Goal: Transaction & Acquisition: Book appointment/travel/reservation

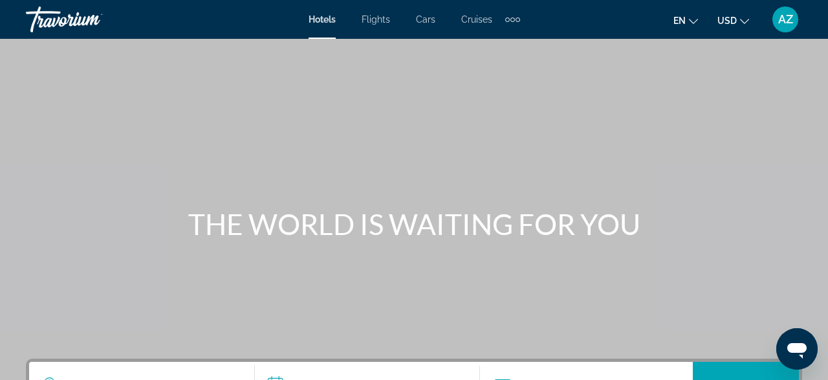
click at [478, 16] on span "Cruises" at bounding box center [476, 19] width 31 height 10
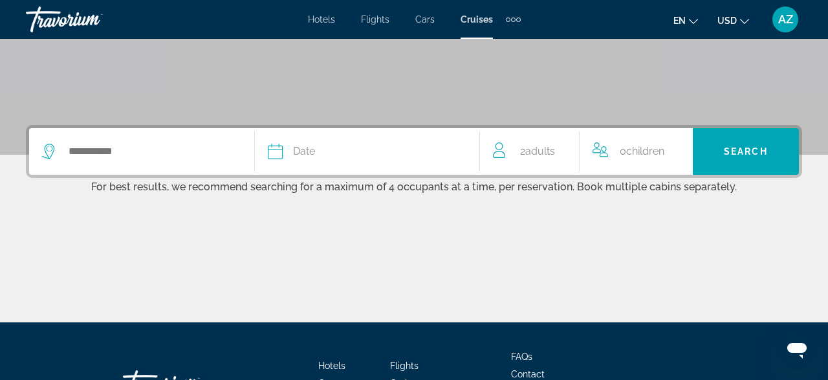
scroll to position [236, 0]
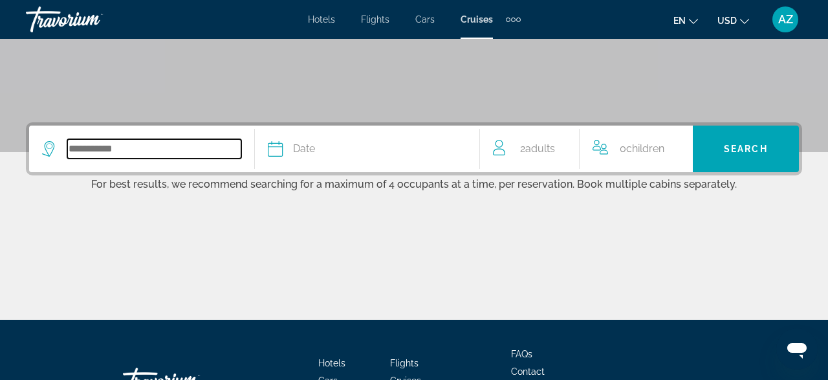
click at [116, 149] on input "Search widget" at bounding box center [154, 148] width 174 height 19
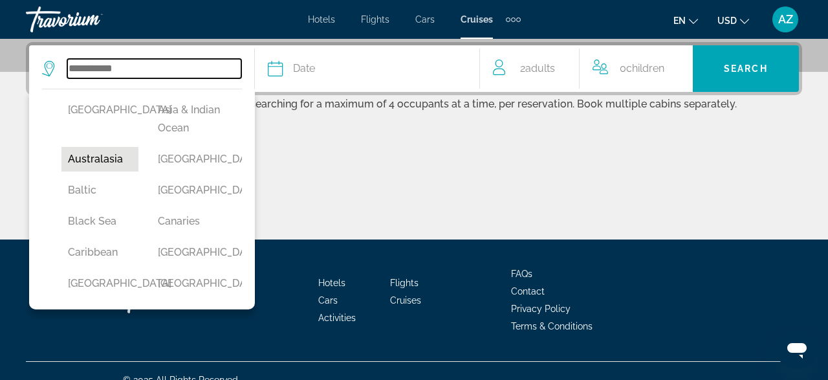
scroll to position [52, 0]
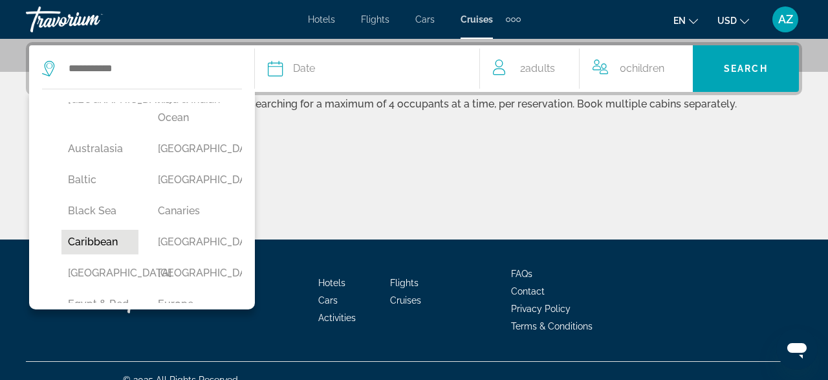
click at [94, 243] on button "Caribbean" at bounding box center [99, 242] width 77 height 25
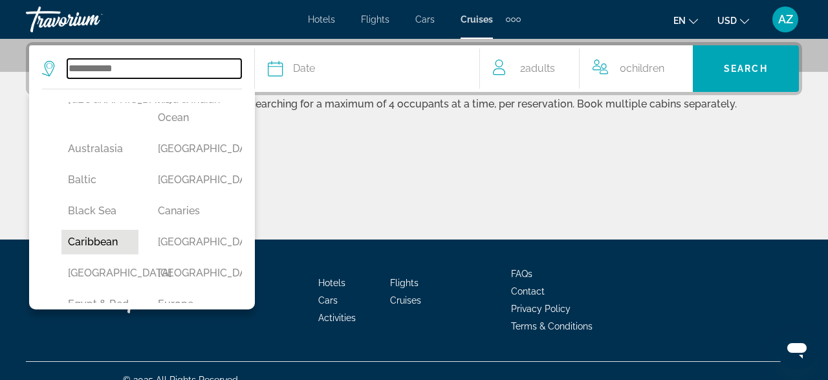
type input "*********"
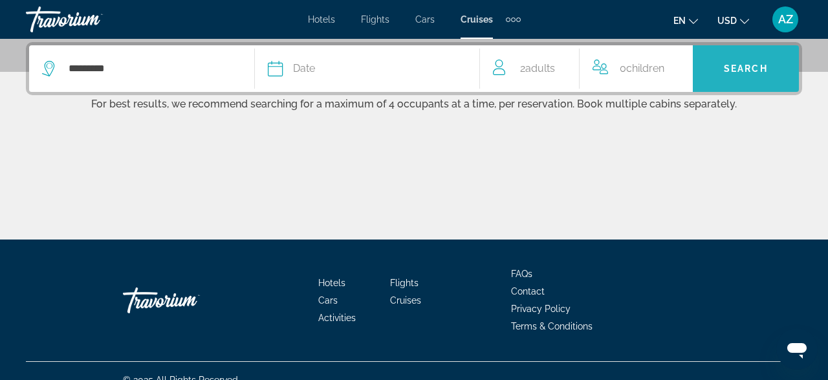
click at [742, 65] on span "Search" at bounding box center [745, 68] width 44 height 10
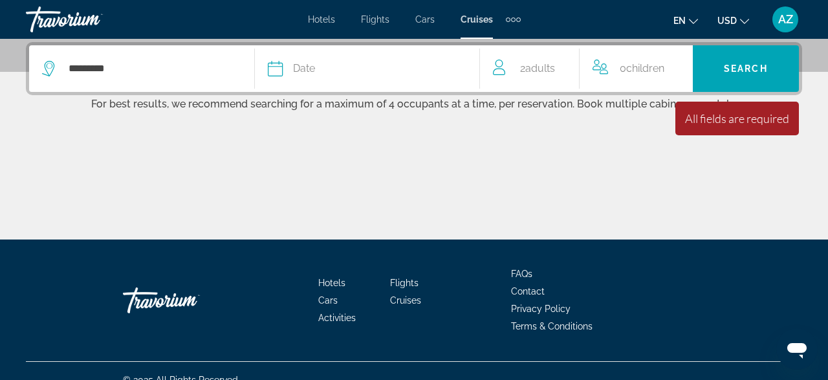
click at [310, 65] on span "Date" at bounding box center [304, 68] width 22 height 18
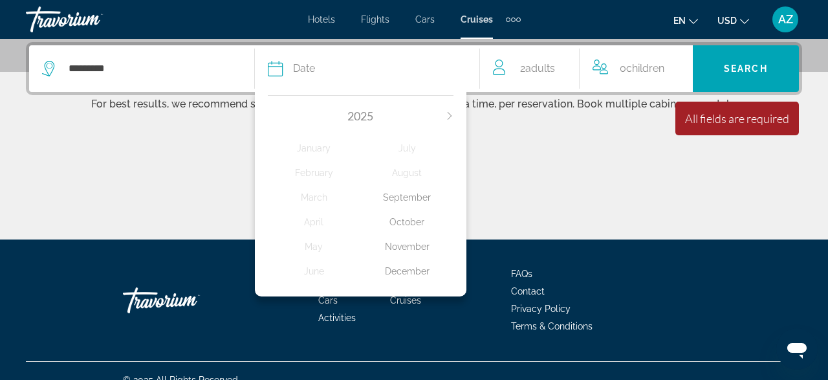
click at [403, 219] on div "October" at bounding box center [406, 221] width 93 height 23
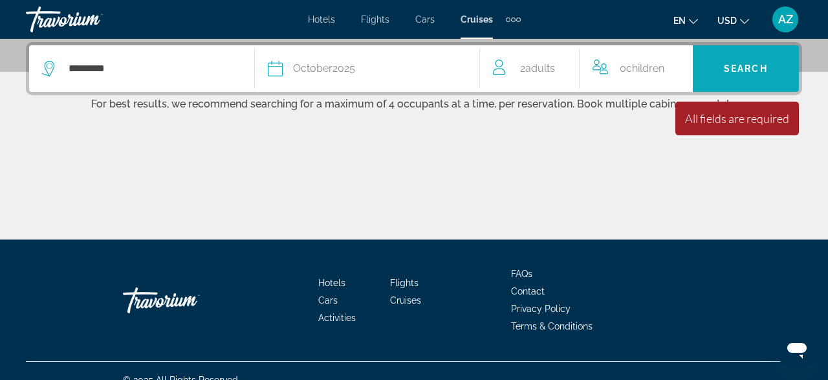
click at [756, 65] on span "Search" at bounding box center [745, 68] width 44 height 10
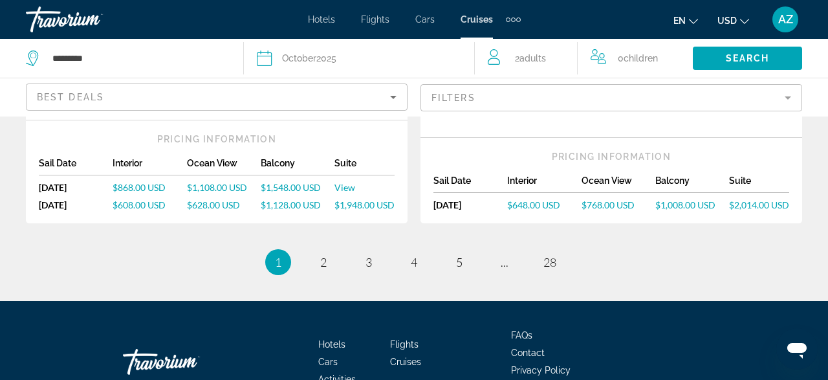
scroll to position [1747, 0]
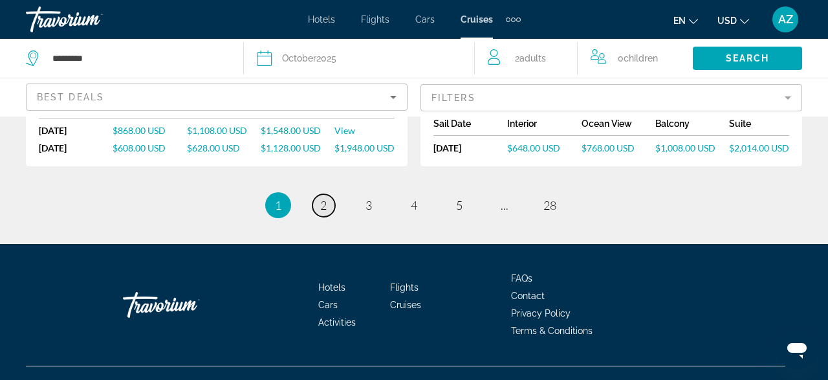
click at [319, 194] on link "page 2" at bounding box center [323, 205] width 23 height 23
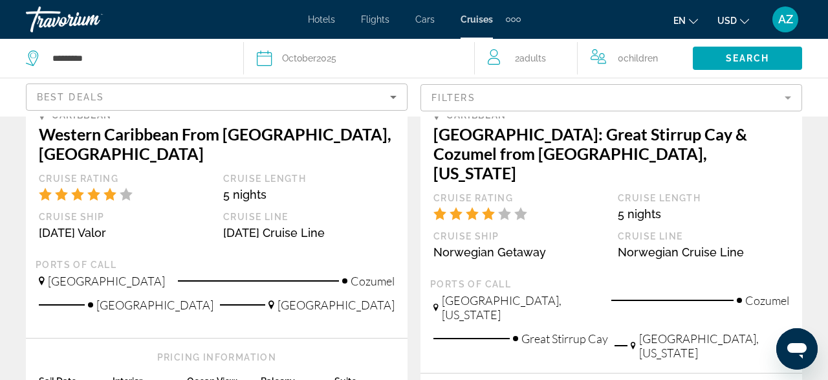
scroll to position [863, 0]
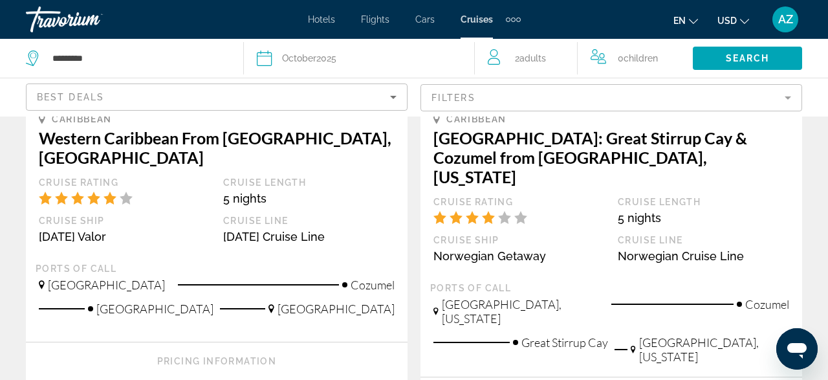
click at [789, 93] on mat-form-field "Filters" at bounding box center [610, 97] width 381 height 27
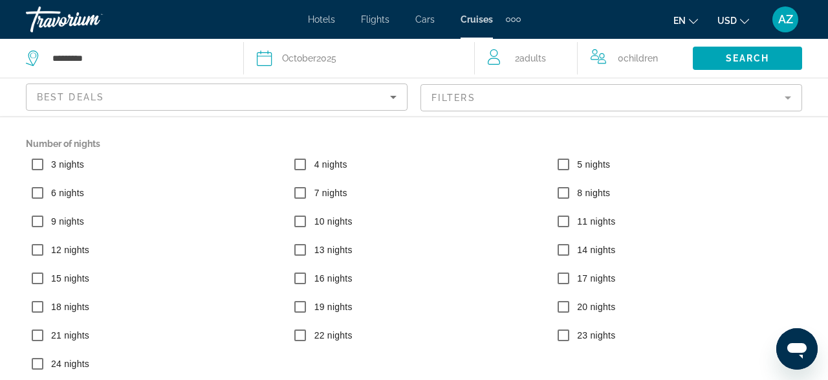
scroll to position [113, 0]
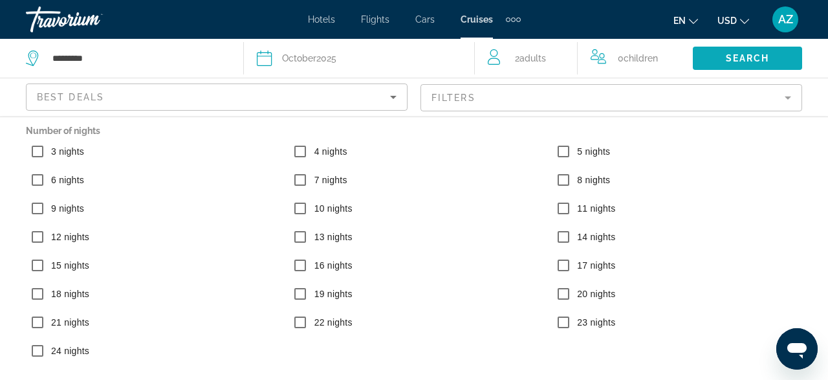
click at [734, 52] on span "Search widget" at bounding box center [746, 58] width 109 height 31
click at [733, 56] on span "Search" at bounding box center [747, 58] width 44 height 10
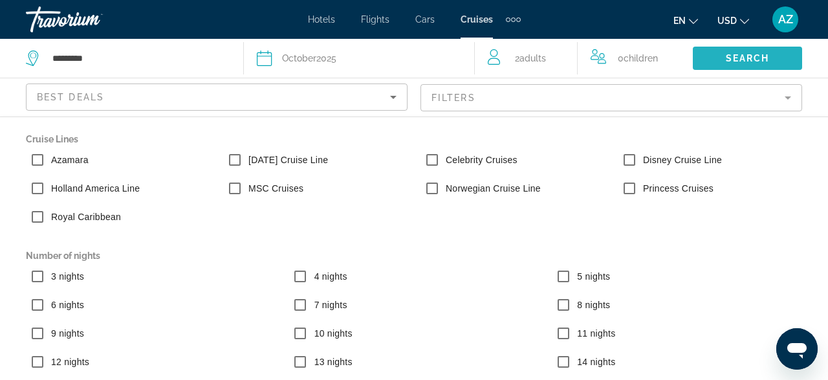
click at [749, 56] on span "Search" at bounding box center [747, 58] width 44 height 10
click at [716, 58] on span "Search widget" at bounding box center [746, 58] width 109 height 31
click at [390, 96] on icon "Sort by" at bounding box center [393, 97] width 16 height 16
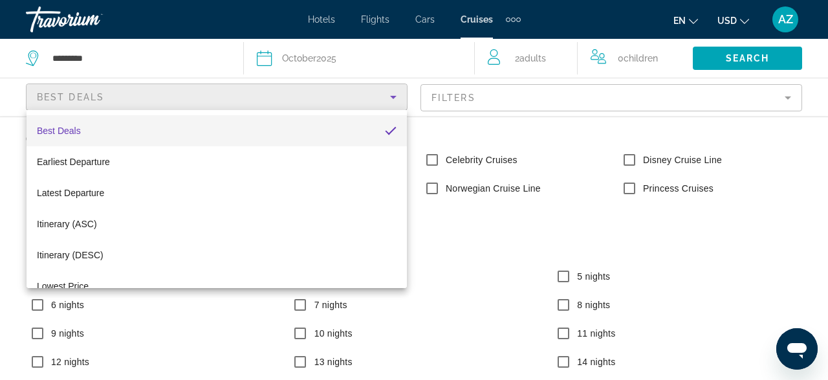
click at [79, 130] on span "Best Deals" at bounding box center [59, 130] width 44 height 10
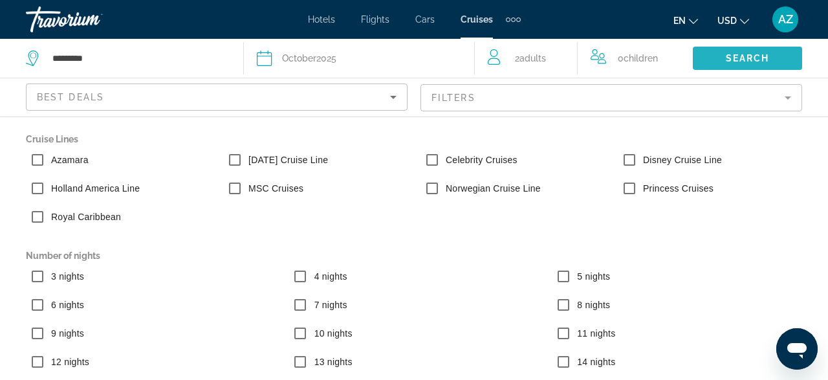
click at [746, 51] on span "Search widget" at bounding box center [746, 58] width 109 height 31
click at [343, 54] on div "Date [DATE]" at bounding box center [359, 58] width 204 height 18
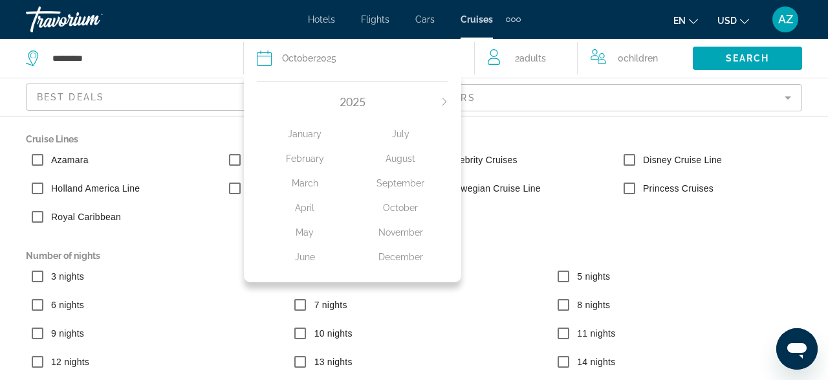
click at [396, 233] on div "November" at bounding box center [400, 231] width 96 height 23
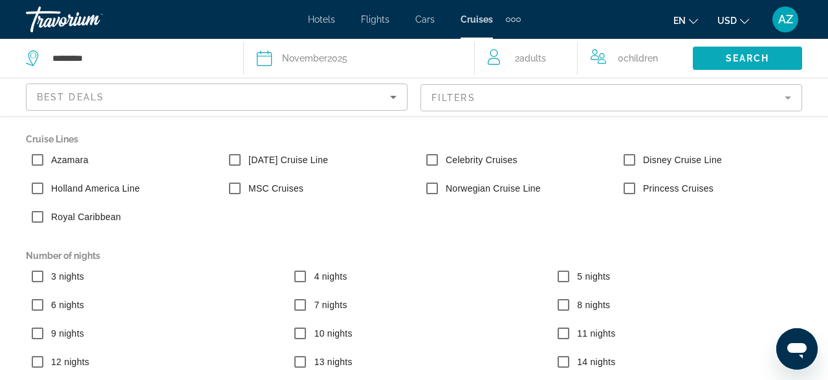
click at [722, 54] on span "Search widget" at bounding box center [746, 58] width 109 height 31
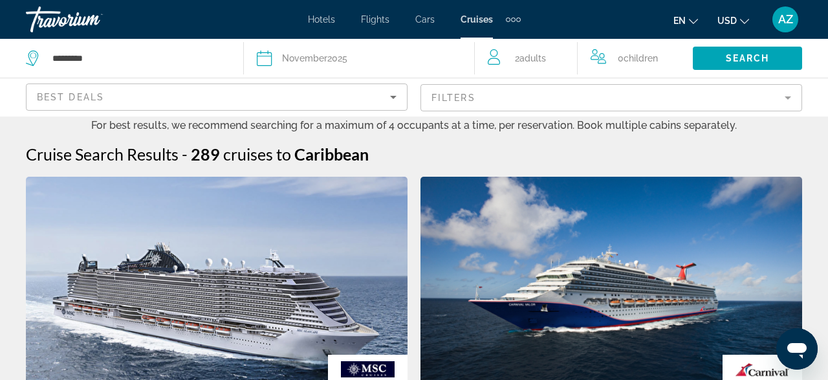
click at [786, 98] on mat-form-field "Filters" at bounding box center [610, 97] width 381 height 27
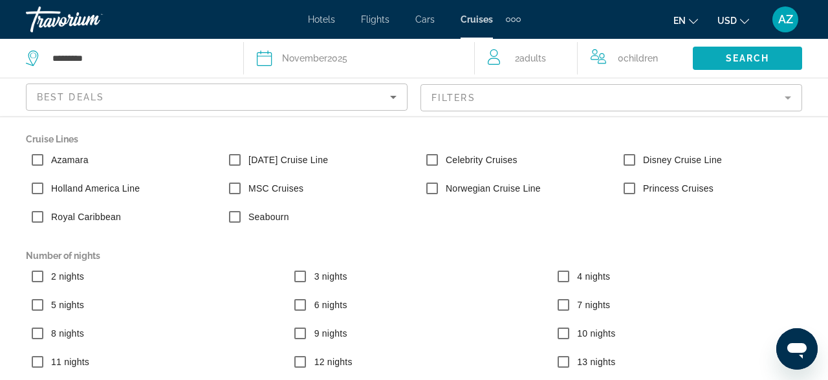
click at [734, 53] on span "Search" at bounding box center [747, 58] width 44 height 10
click at [444, 56] on div "Date [DATE]" at bounding box center [359, 58] width 204 height 18
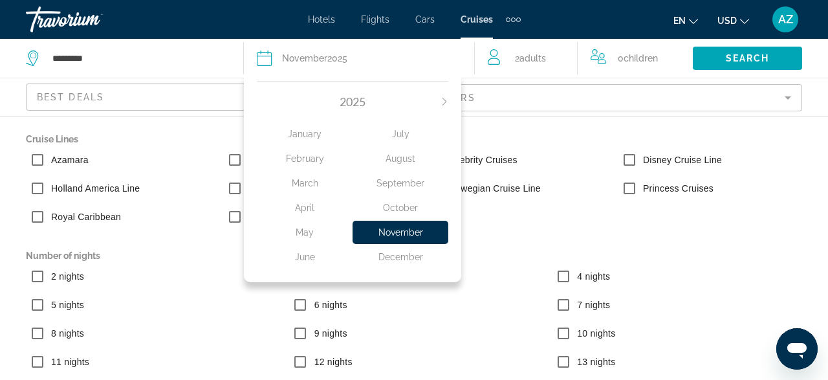
click at [394, 258] on div "December" at bounding box center [400, 256] width 96 height 23
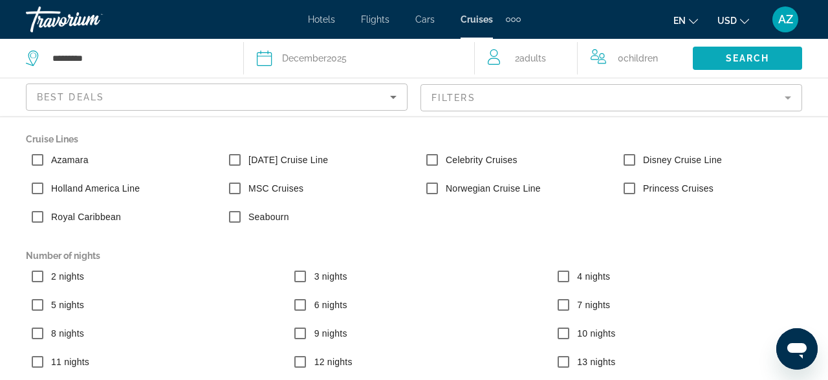
click at [732, 54] on span "Search" at bounding box center [747, 58] width 44 height 10
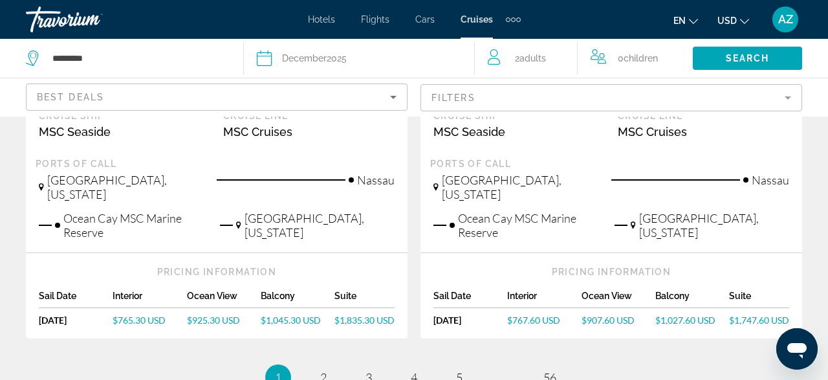
scroll to position [1685, 0]
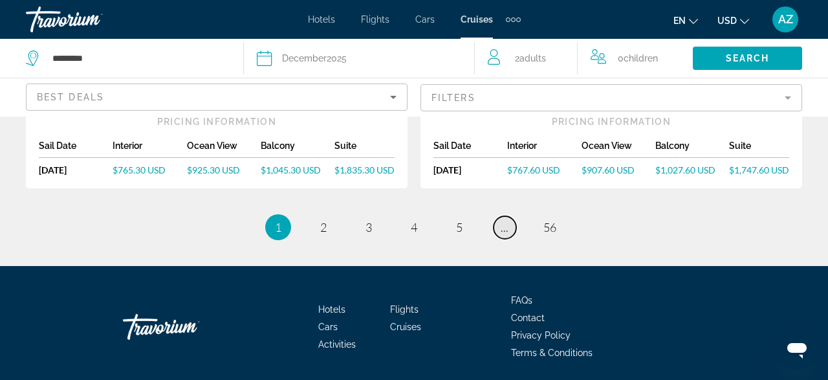
click at [508, 216] on link "page ..." at bounding box center [504, 227] width 23 height 23
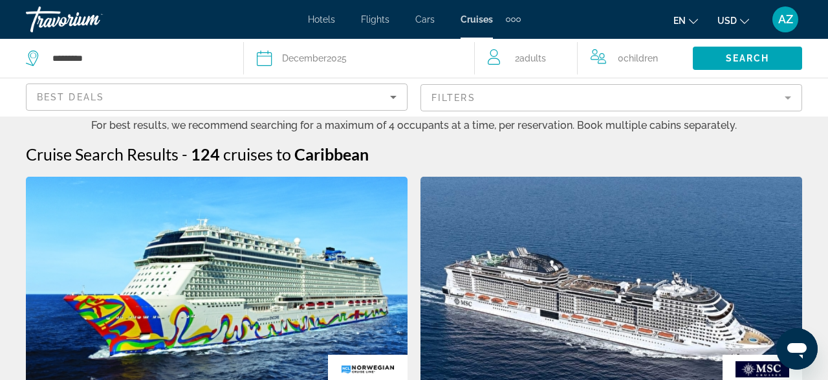
click at [786, 96] on mat-form-field "Filters" at bounding box center [610, 97] width 381 height 27
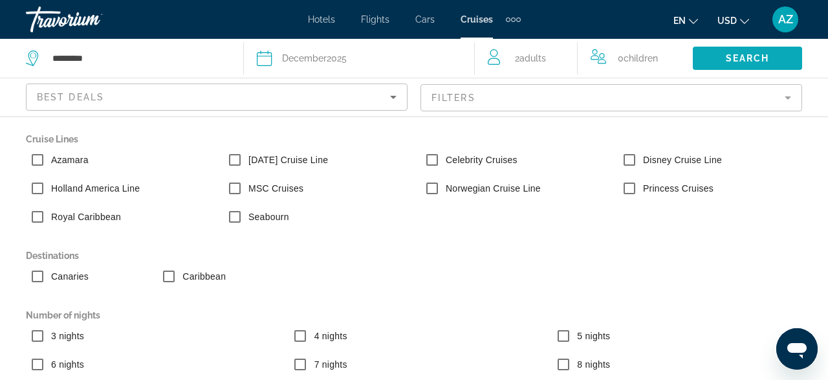
click at [737, 51] on span "Search widget" at bounding box center [746, 58] width 109 height 31
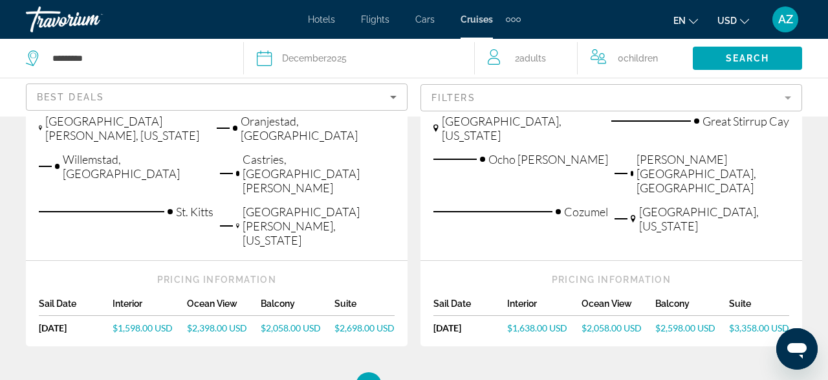
scroll to position [1688, 0]
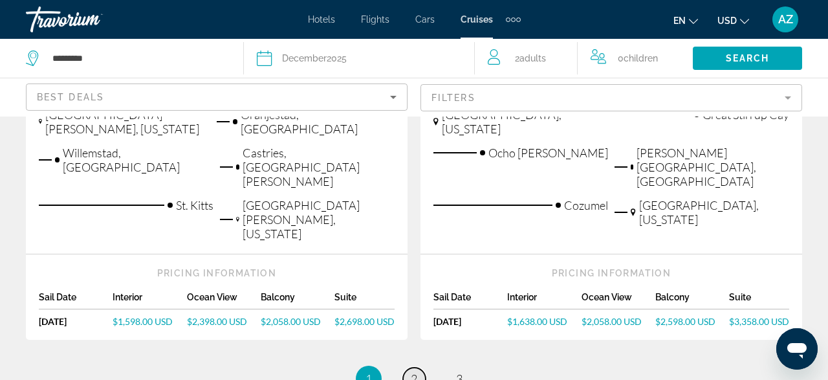
click at [414, 371] on span "2" at bounding box center [414, 378] width 6 height 14
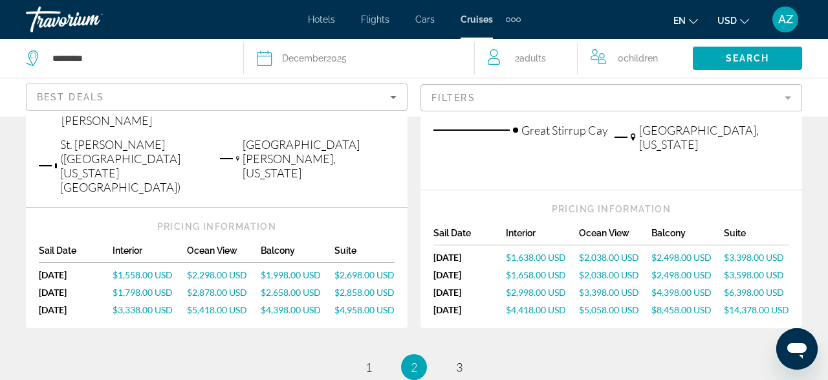
scroll to position [1769, 0]
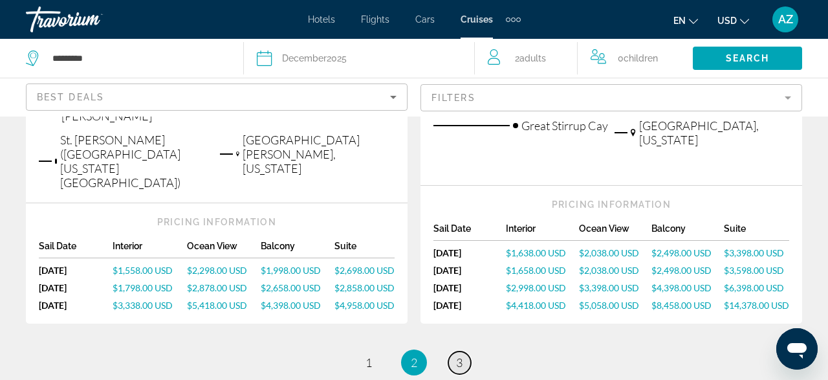
click at [459, 355] on span "3" at bounding box center [459, 362] width 6 height 14
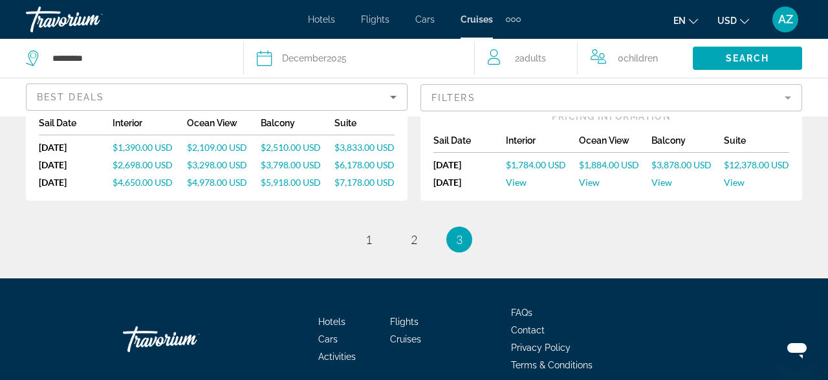
scroll to position [650, 0]
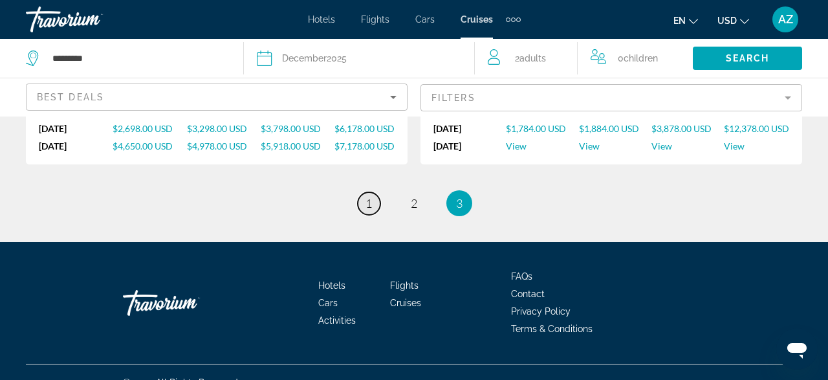
click at [367, 196] on span "1" at bounding box center [368, 203] width 6 height 14
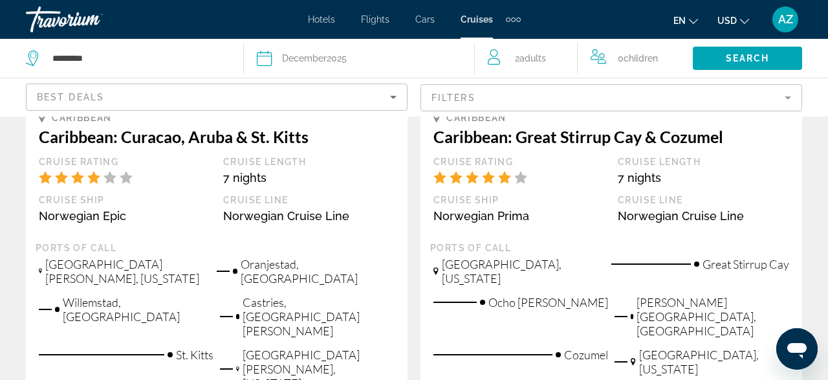
scroll to position [1535, 0]
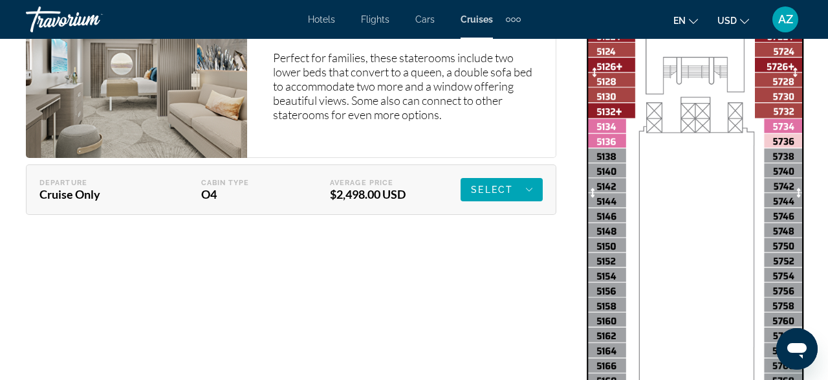
scroll to position [2521, 0]
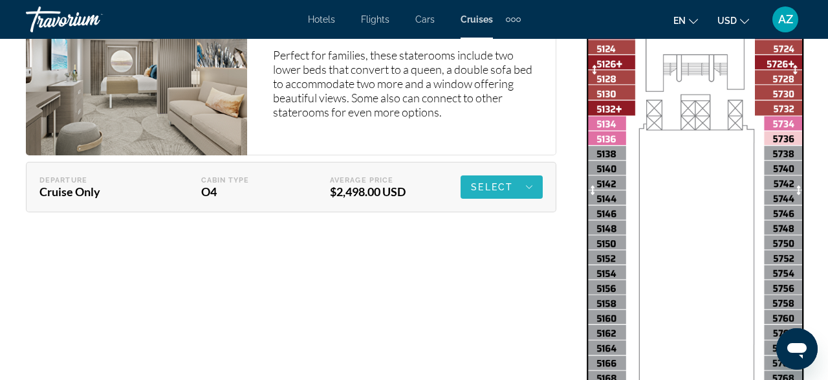
click at [524, 180] on div "Select" at bounding box center [501, 187] width 61 height 16
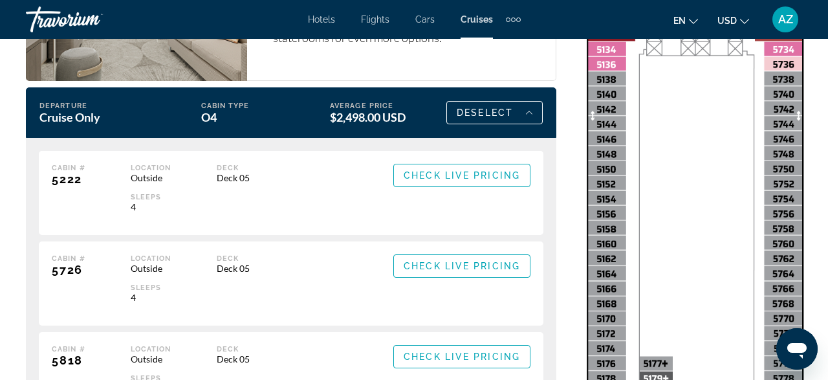
scroll to position [2594, 0]
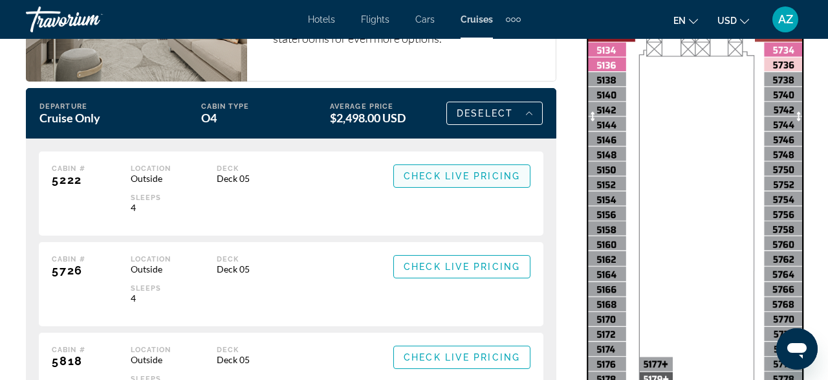
click at [448, 171] on span "Check Live Pricing" at bounding box center [461, 176] width 116 height 10
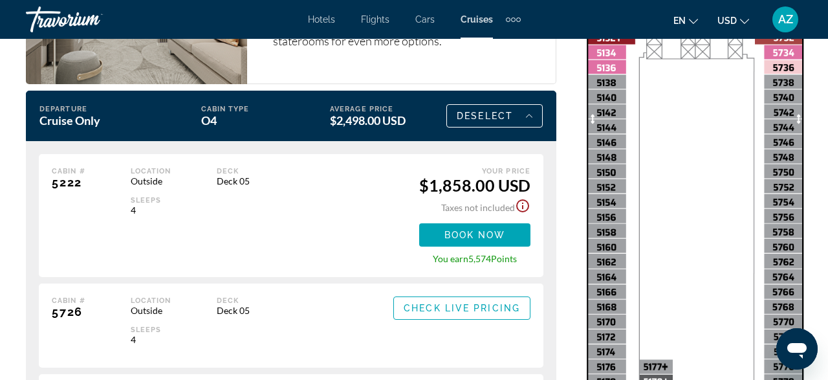
scroll to position [2588, 0]
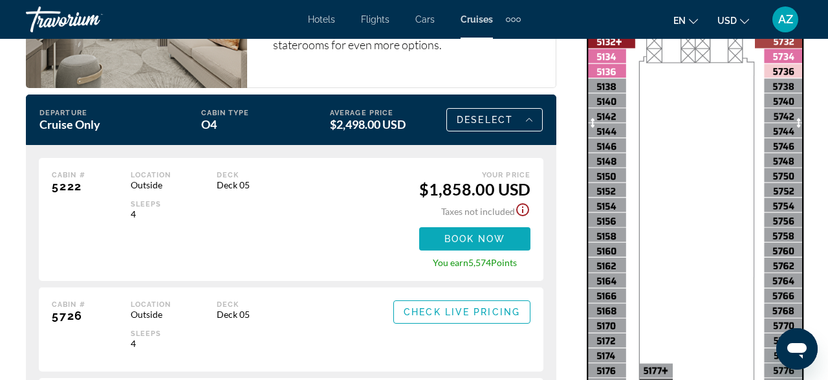
click at [465, 235] on span "Book now" at bounding box center [474, 238] width 61 height 10
